Goal: Information Seeking & Learning: Learn about a topic

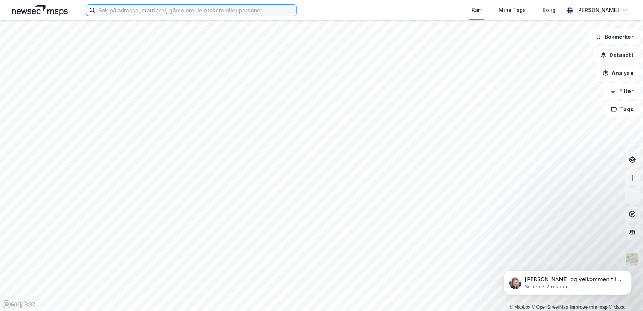
click at [210, 12] on input at bounding box center [195, 10] width 201 height 11
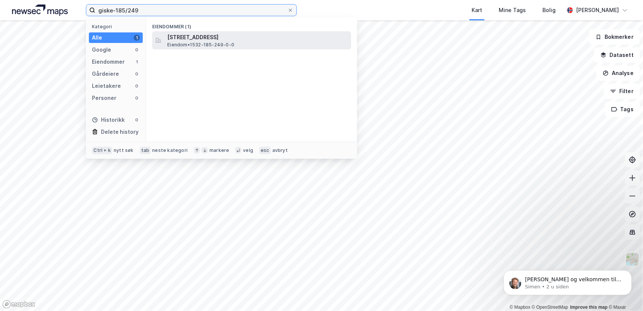
type input "giske-185/249"
click at [191, 37] on span "[STREET_ADDRESS]" at bounding box center [257, 37] width 181 height 9
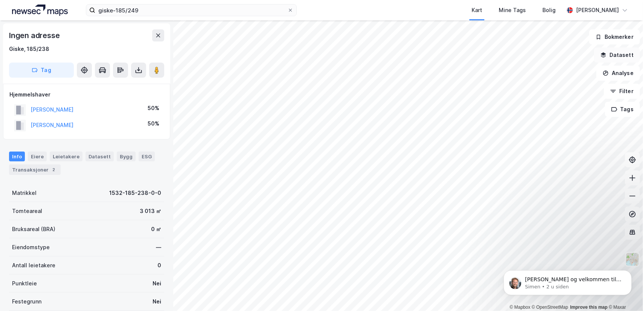
click at [617, 55] on button "Datasett" at bounding box center [617, 54] width 46 height 15
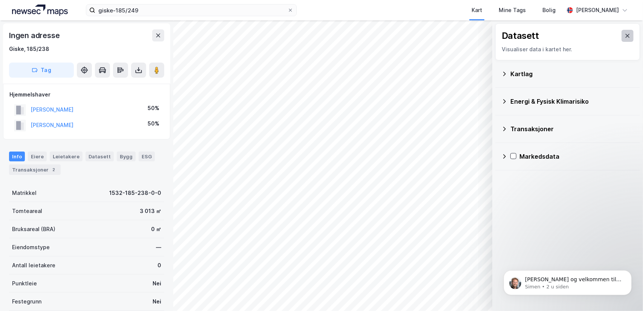
click at [626, 36] on icon at bounding box center [628, 36] width 4 height 4
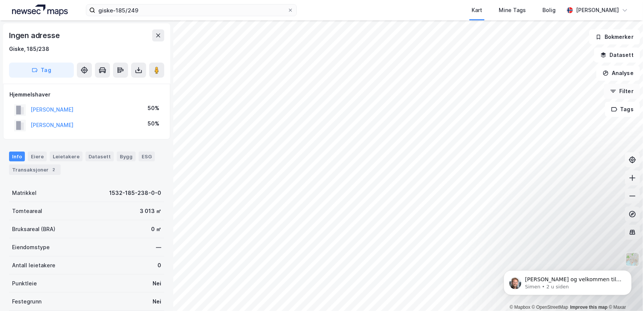
click at [625, 92] on button "Filter" at bounding box center [622, 91] width 36 height 15
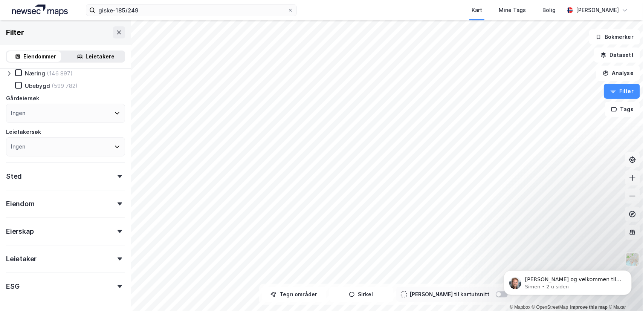
scroll to position [32, 0]
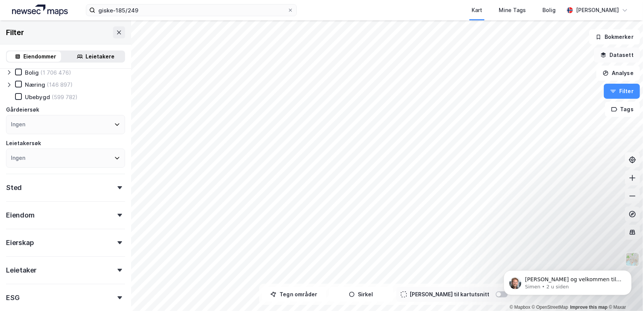
click at [619, 52] on button "Datasett" at bounding box center [617, 54] width 46 height 15
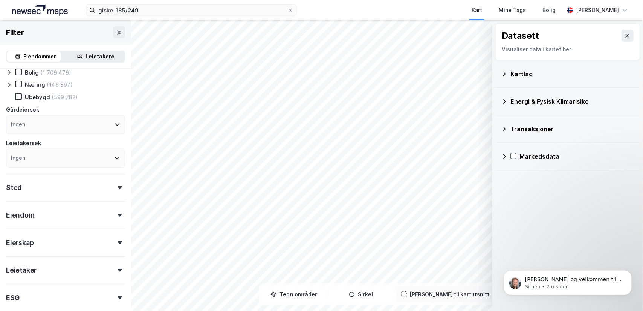
click at [518, 73] on div "Kartlag" at bounding box center [573, 73] width 124 height 9
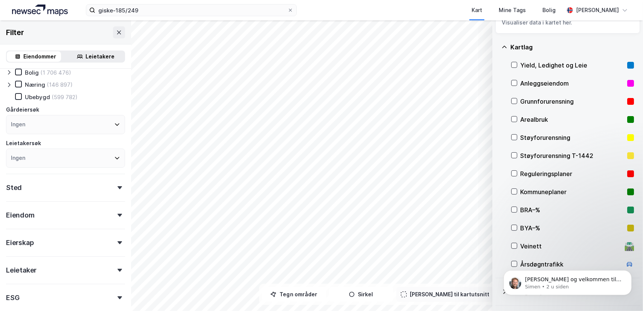
scroll to position [38, 0]
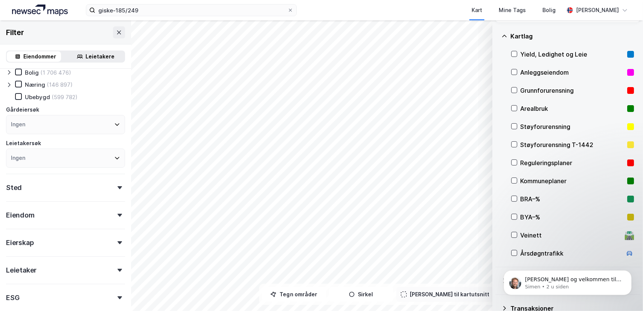
click at [544, 162] on div "Reguleringsplaner" at bounding box center [573, 162] width 104 height 9
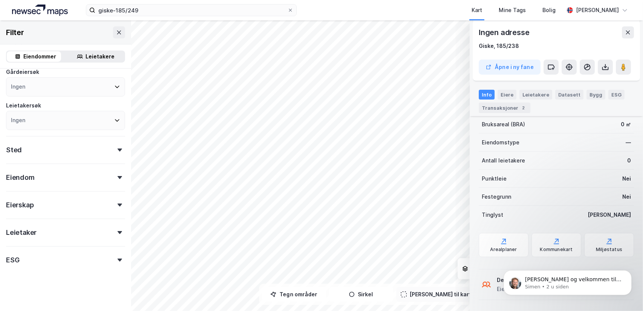
scroll to position [105, 0]
click at [498, 241] on div "[PERSON_NAME] og velkommen til Newsec Maps, Odd Om det er du lurer på så er det…" at bounding box center [567, 248] width 139 height 94
click at [499, 249] on div "[PERSON_NAME] og velkommen til Newsec Maps, Odd Om det er du lurer på så er det…" at bounding box center [567, 248] width 139 height 94
click at [631, 271] on icon "Dismiss notification" at bounding box center [630, 272] width 4 height 4
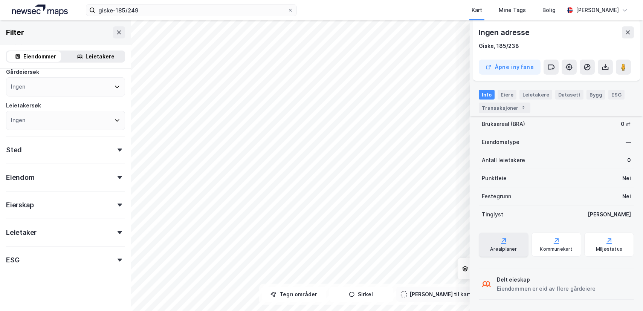
click at [511, 242] on div "Arealplaner" at bounding box center [504, 245] width 50 height 24
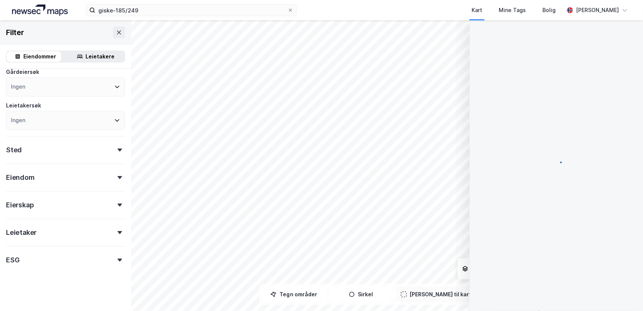
scroll to position [0, 0]
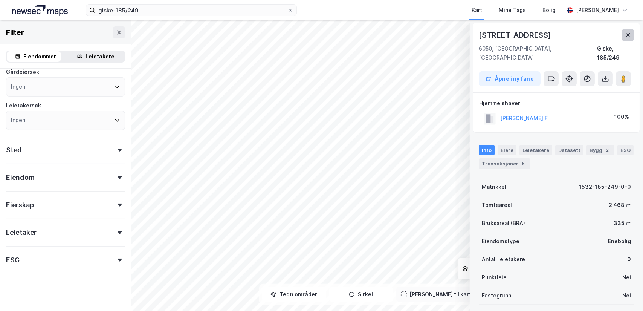
click at [626, 37] on icon at bounding box center [628, 35] width 6 height 6
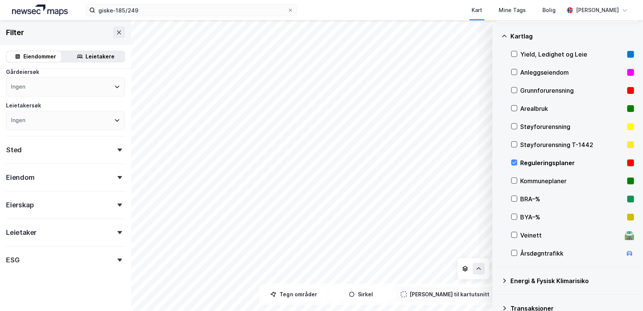
click at [557, 163] on div "Reguleringsplaner" at bounding box center [573, 162] width 104 height 9
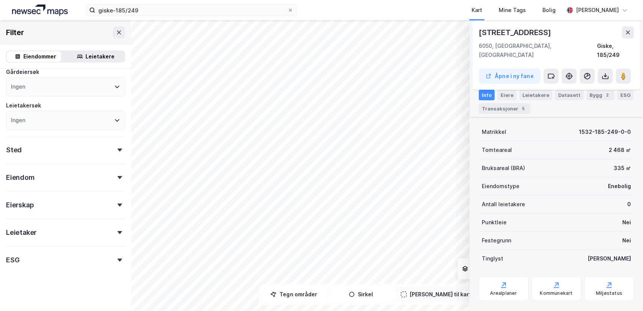
scroll to position [60, 0]
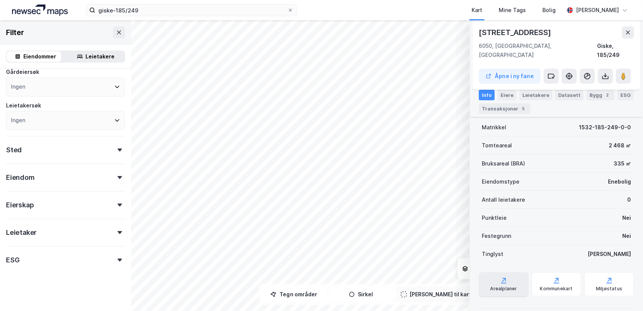
click at [504, 275] on div "Arealplaner" at bounding box center [504, 284] width 50 height 24
